Goal: Information Seeking & Learning: Find specific page/section

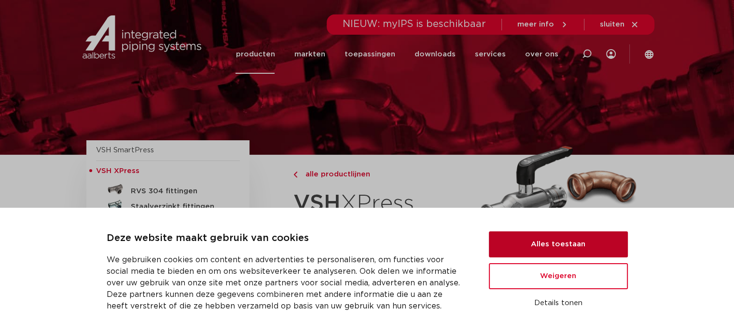
click at [554, 243] on button "Alles toestaan" at bounding box center [558, 245] width 139 height 26
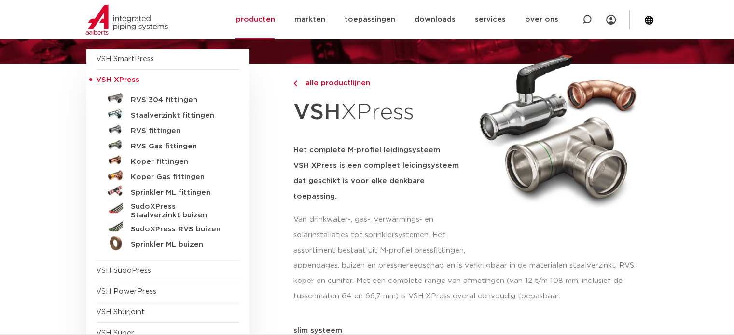
scroll to position [97, 0]
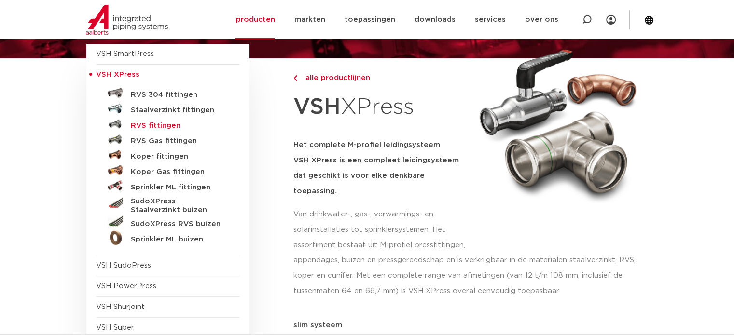
click at [162, 125] on h5 "RVS fittingen" at bounding box center [179, 126] width 96 height 9
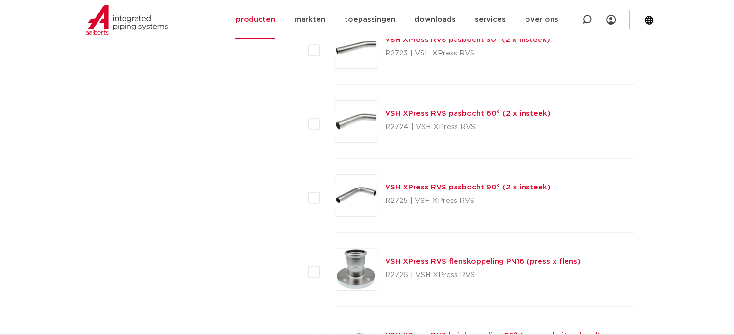
scroll to position [1738, 0]
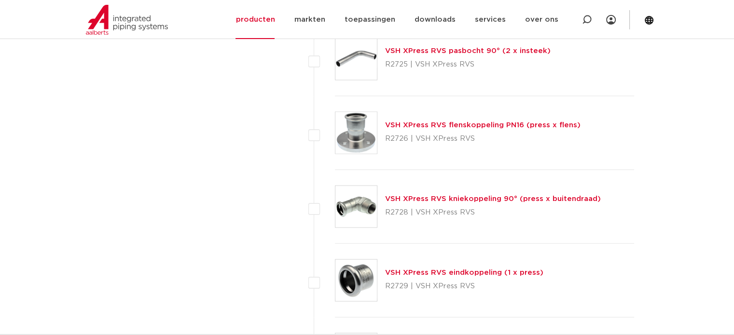
click at [432, 131] on p "R2726 | VSH XPress RVS" at bounding box center [483, 138] width 196 height 15
click at [433, 127] on link "VSH XPress RVS flenskoppeling PN16 (press x flens)" at bounding box center [483, 124] width 196 height 7
click at [435, 123] on link "VSH XPress RVS flenskoppeling PN16 (press x flens)" at bounding box center [483, 124] width 196 height 7
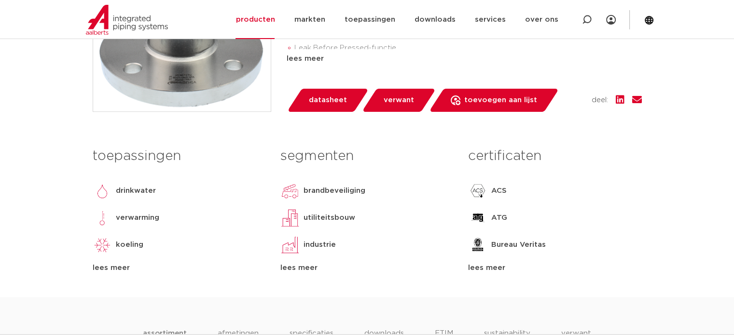
scroll to position [338, 0]
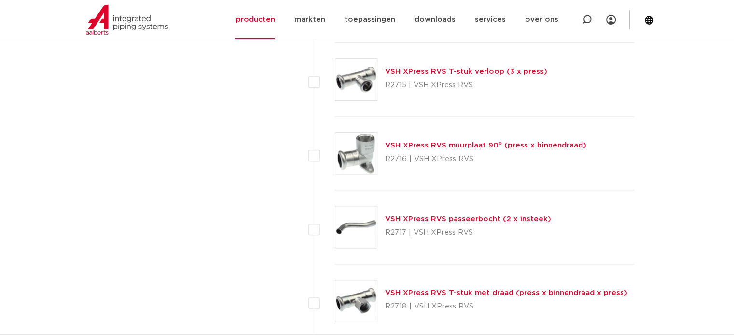
scroll to position [1110, 0]
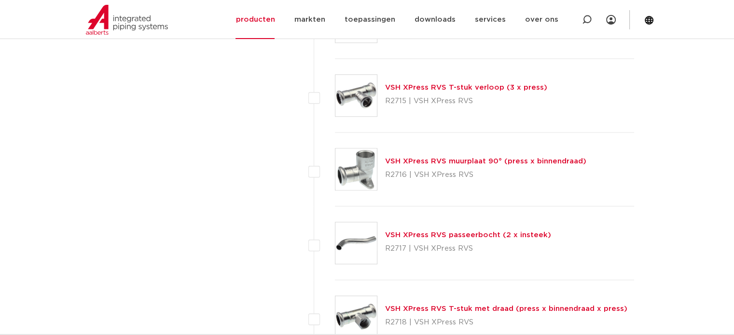
drag, startPoint x: 484, startPoint y: 218, endPoint x: 259, endPoint y: 200, distance: 226.1
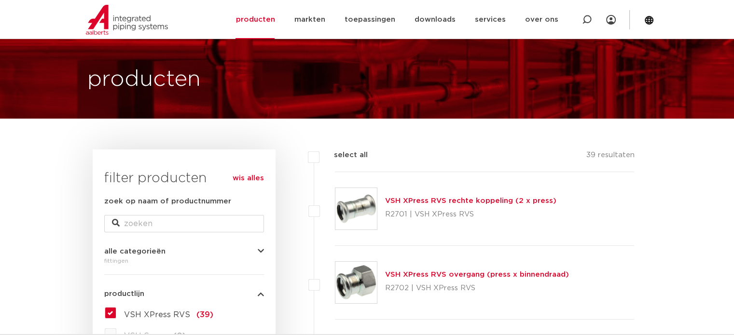
scroll to position [0, 0]
